Goal: Information Seeking & Learning: Check status

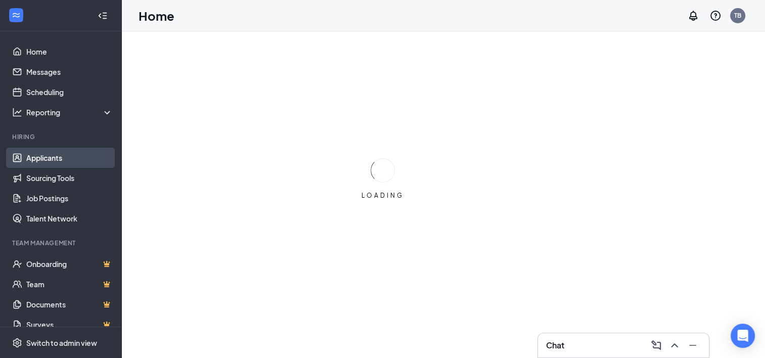
click at [61, 160] on link "Applicants" at bounding box center [69, 158] width 86 height 20
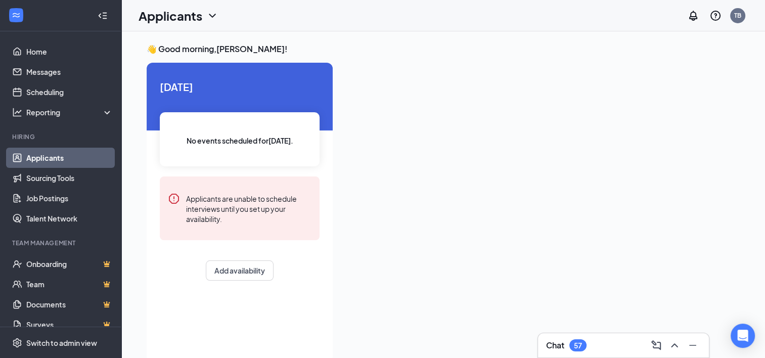
click at [48, 155] on link "Applicants" at bounding box center [69, 158] width 86 height 20
click at [44, 54] on link "Home" at bounding box center [69, 51] width 86 height 20
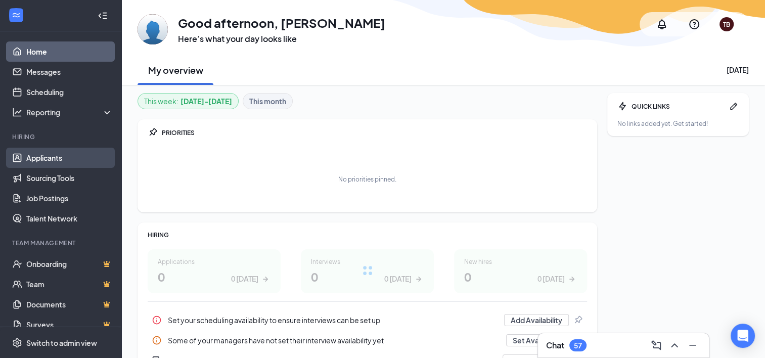
click at [51, 162] on link "Applicants" at bounding box center [69, 158] width 86 height 20
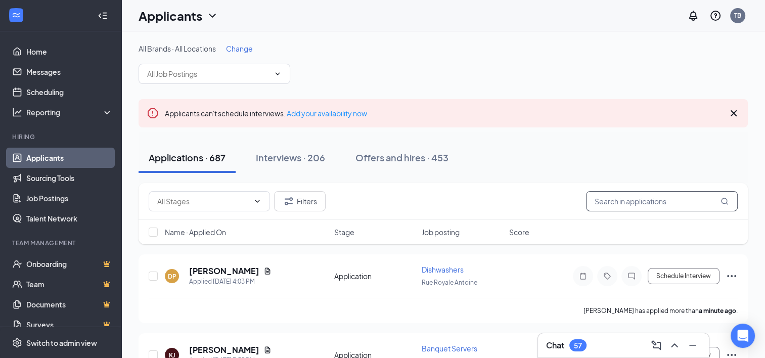
click at [675, 197] on input "text" at bounding box center [662, 201] width 152 height 20
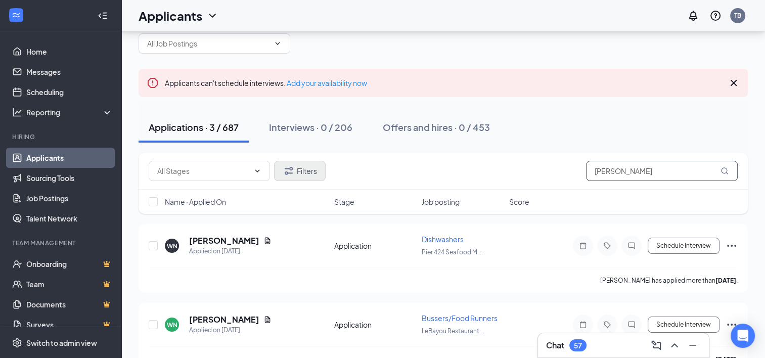
scroll to position [30, 0]
type input "[PERSON_NAME]"
click at [300, 132] on div "Interviews · 0 / 206" at bounding box center [310, 127] width 83 height 13
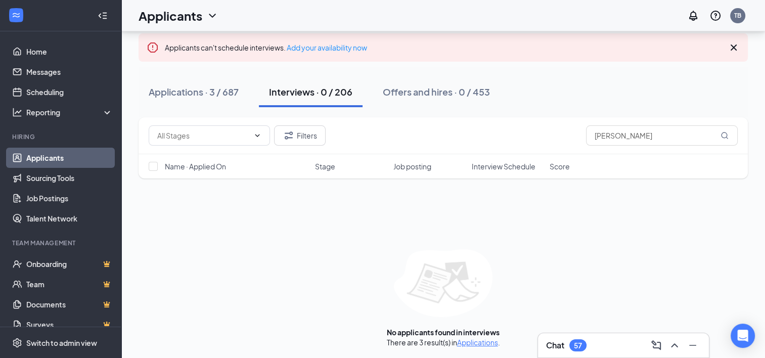
scroll to position [67, 0]
click at [430, 93] on div "Offers and hires · 0 / 453" at bounding box center [436, 90] width 107 height 13
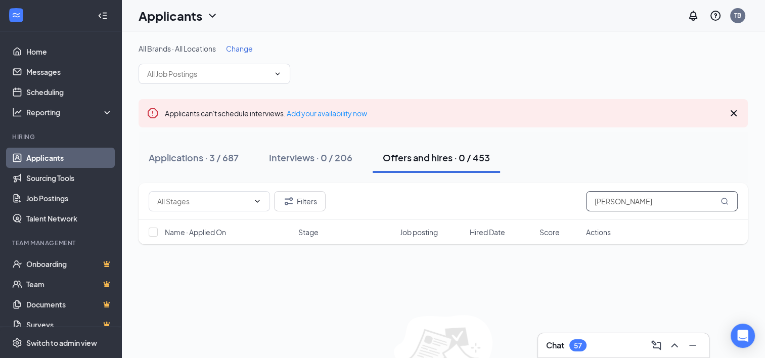
click at [714, 204] on input "[PERSON_NAME]" at bounding box center [662, 201] width 152 height 20
click at [725, 198] on icon "MagnifyingGlass" at bounding box center [724, 201] width 7 height 7
click at [664, 192] on input "[PERSON_NAME]" at bounding box center [662, 201] width 152 height 20
click at [175, 157] on div "Applications · 3 / 687" at bounding box center [194, 157] width 90 height 13
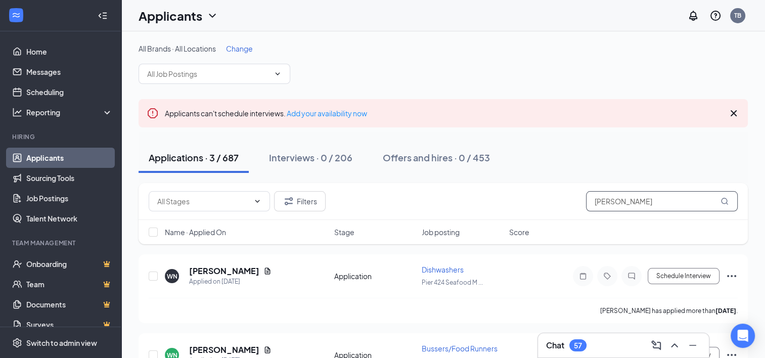
drag, startPoint x: 622, startPoint y: 198, endPoint x: 552, endPoint y: 209, distance: 70.6
click at [560, 200] on div "Filters [PERSON_NAME]" at bounding box center [443, 201] width 589 height 20
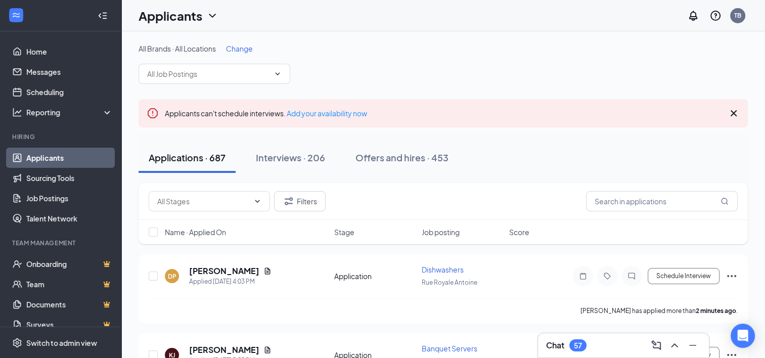
click at [529, 151] on div "Applications · 687 Interviews · 206 Offers and hires · 453" at bounding box center [442, 158] width 609 height 30
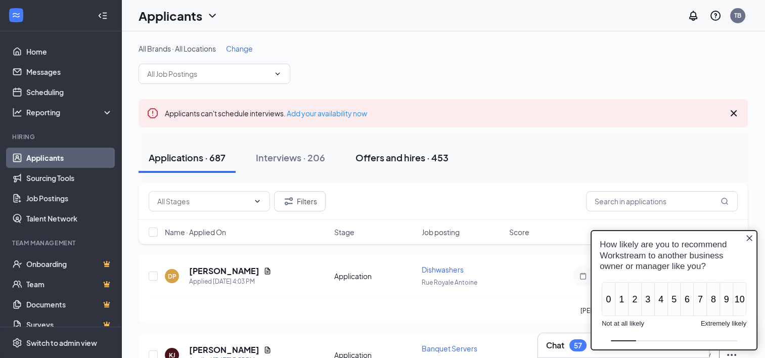
click at [392, 155] on div "Offers and hires · 453" at bounding box center [401, 157] width 93 height 13
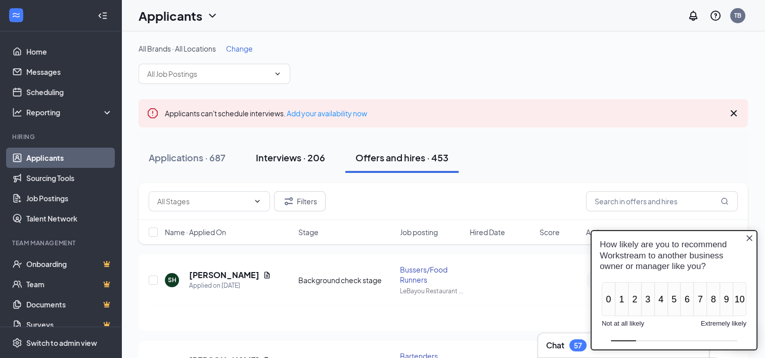
click at [288, 160] on div "Interviews · 206" at bounding box center [290, 157] width 69 height 13
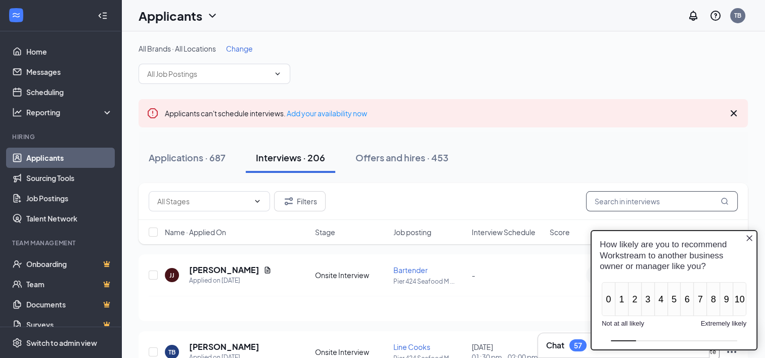
click at [651, 204] on input "text" at bounding box center [662, 201] width 152 height 20
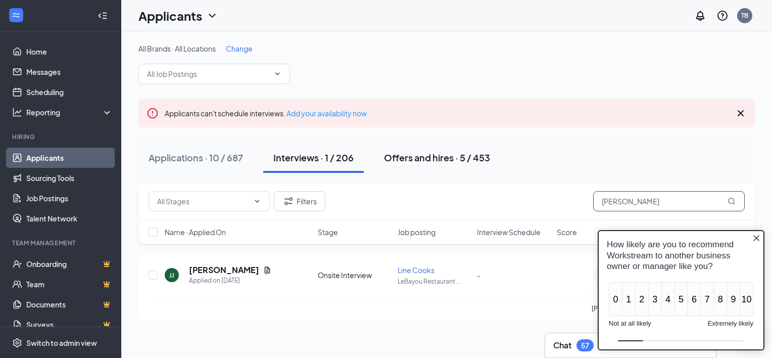
type input "[PERSON_NAME]"
click at [412, 156] on div "Offers and hires · 5 / 453" at bounding box center [437, 157] width 106 height 13
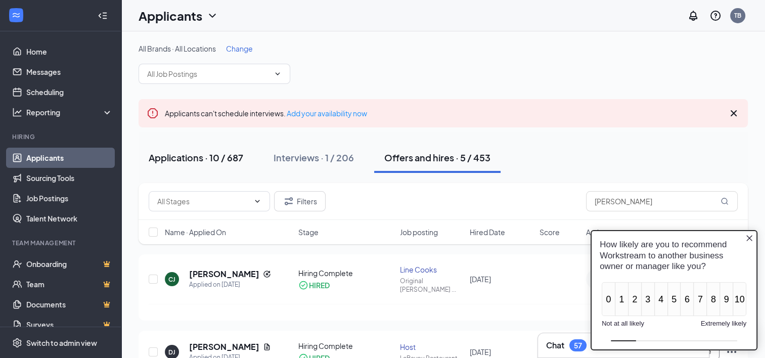
click at [190, 152] on div "Applications · 10 / 687" at bounding box center [196, 157] width 95 height 13
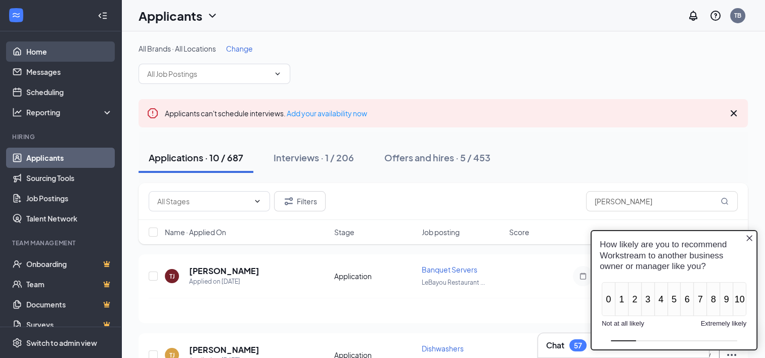
click at [34, 54] on link "Home" at bounding box center [69, 51] width 86 height 20
